Goal: Navigation & Orientation: Find specific page/section

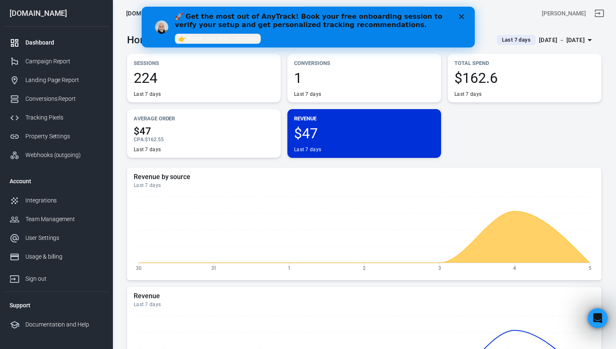
click at [460, 17] on polygon "Close" at bounding box center [461, 16] width 5 height 5
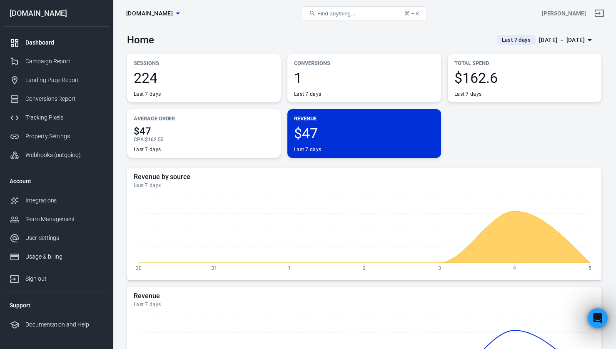
click at [499, 138] on div "Sessions 224 Last 7 days Conversions 1 Last 7 days Total Spend $162.6 Last 7 da…" at bounding box center [364, 106] width 474 height 104
click at [500, 41] on span "Last 7 days" at bounding box center [516, 40] width 35 height 8
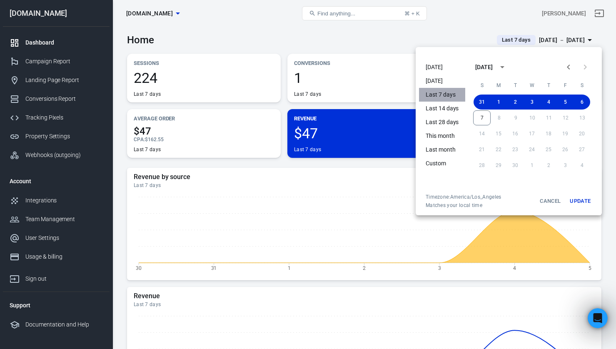
click at [439, 97] on li "Last 7 days" at bounding box center [442, 95] width 46 height 14
click at [576, 203] on button "Update" at bounding box center [580, 201] width 27 height 15
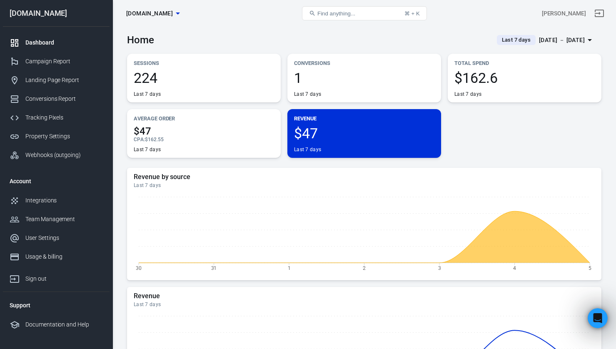
click at [539, 133] on div "Sessions 224 Last 7 days Conversions 1 Last 7 days Total Spend $162.6 Last 7 da…" at bounding box center [364, 106] width 474 height 104
click at [41, 44] on div "Dashboard" at bounding box center [63, 42] width 77 height 9
click at [55, 64] on div "Campaign Report" at bounding box center [63, 61] width 77 height 9
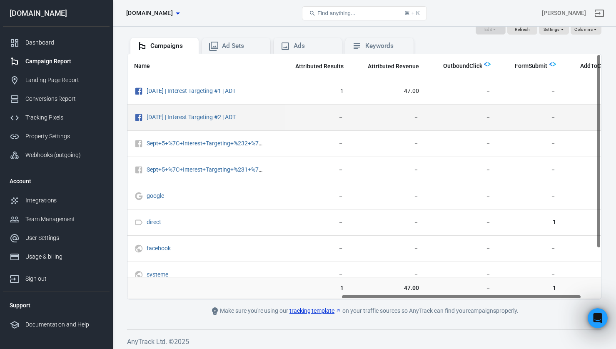
scroll to position [0, 459]
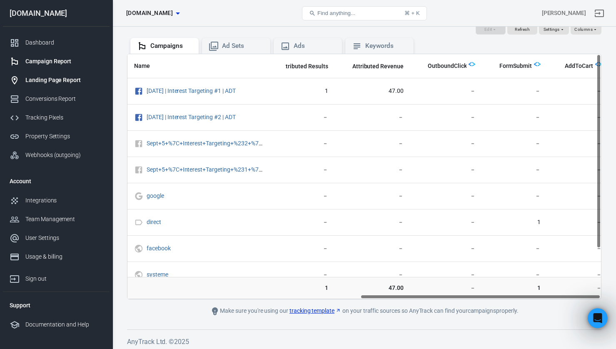
click at [39, 80] on div "Landing Page Report" at bounding box center [63, 80] width 77 height 9
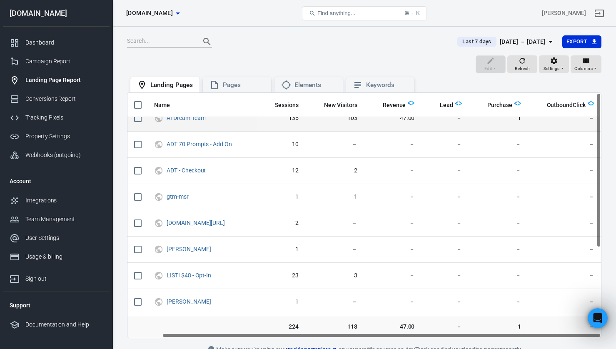
scroll to position [0, 37]
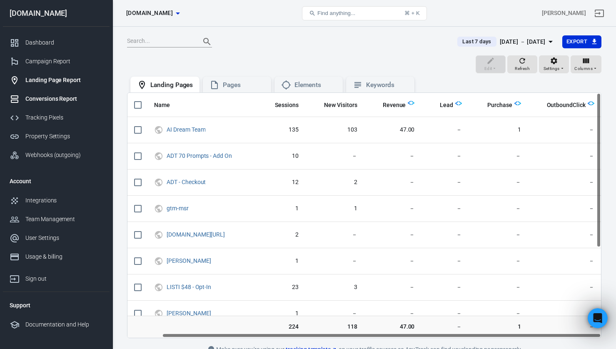
click at [35, 98] on div "Conversions Report" at bounding box center [63, 99] width 77 height 9
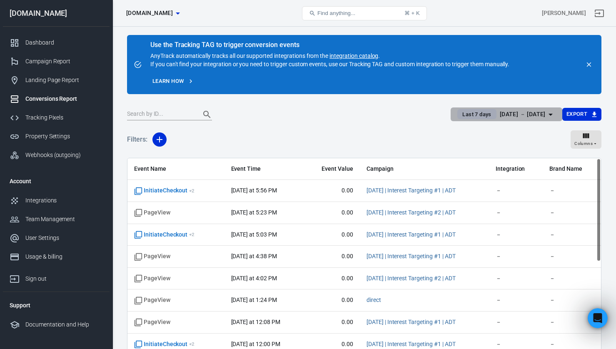
click at [467, 114] on span "Last 7 days" at bounding box center [476, 114] width 35 height 8
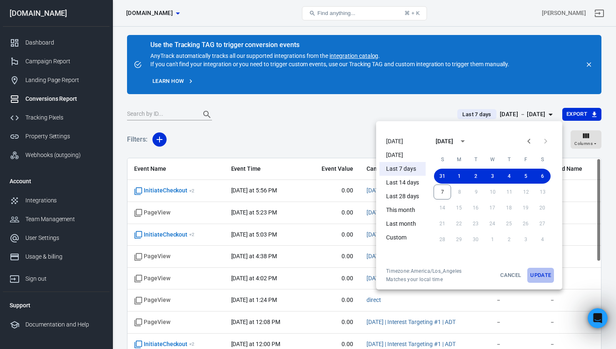
click at [541, 280] on button "Update" at bounding box center [540, 275] width 27 height 15
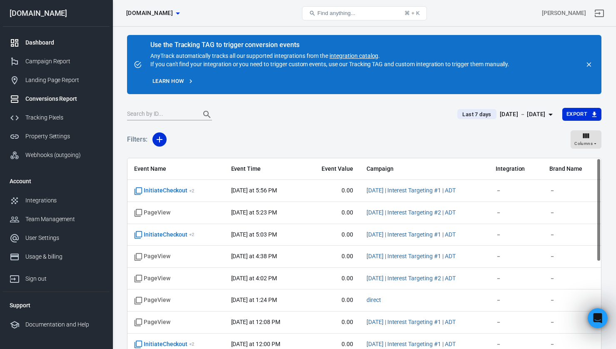
click at [37, 40] on div "Dashboard" at bounding box center [63, 42] width 77 height 9
